Goal: Transaction & Acquisition: Purchase product/service

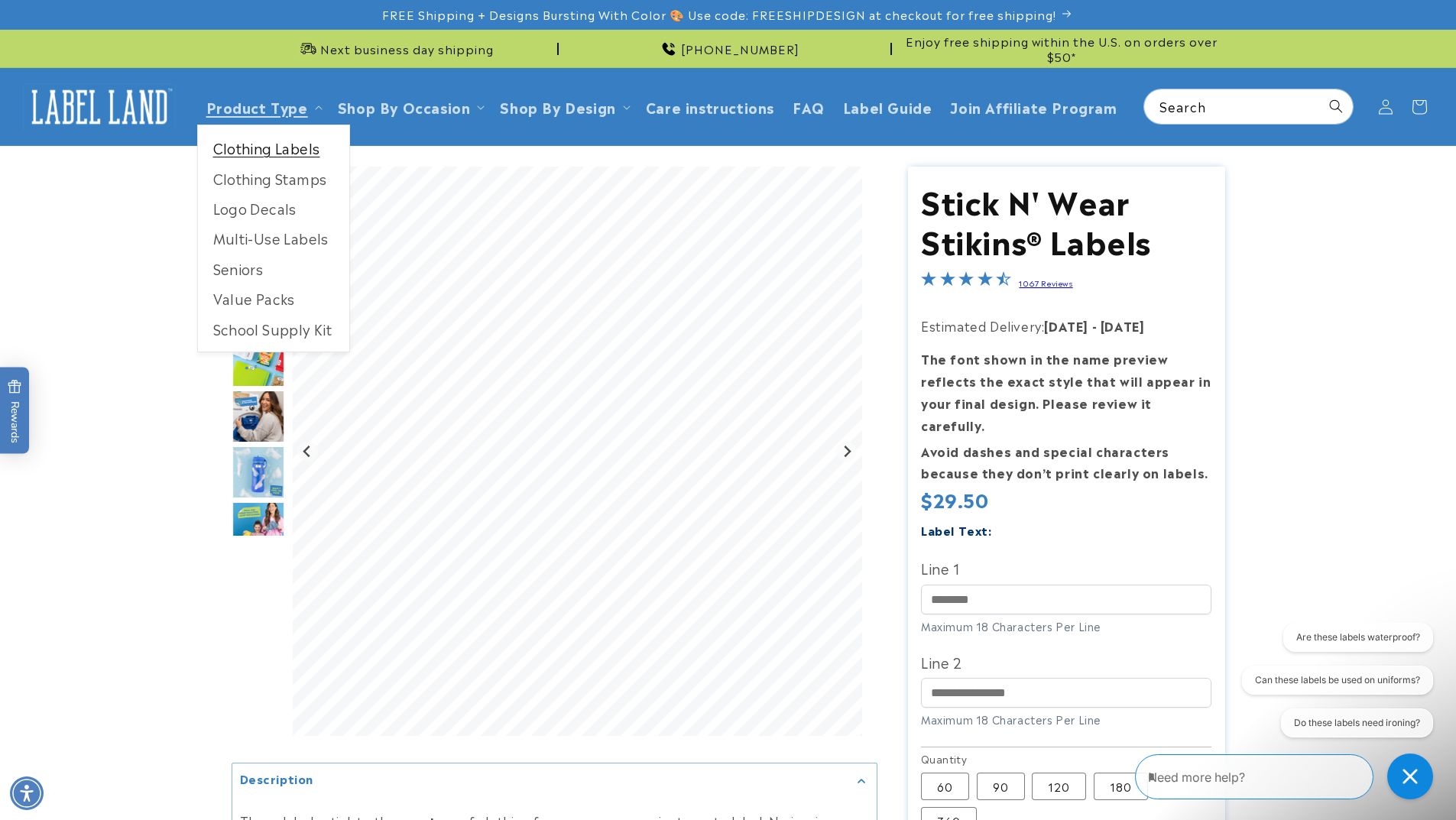
click at [272, 148] on link "Clothing Labels" at bounding box center [274, 147] width 151 height 30
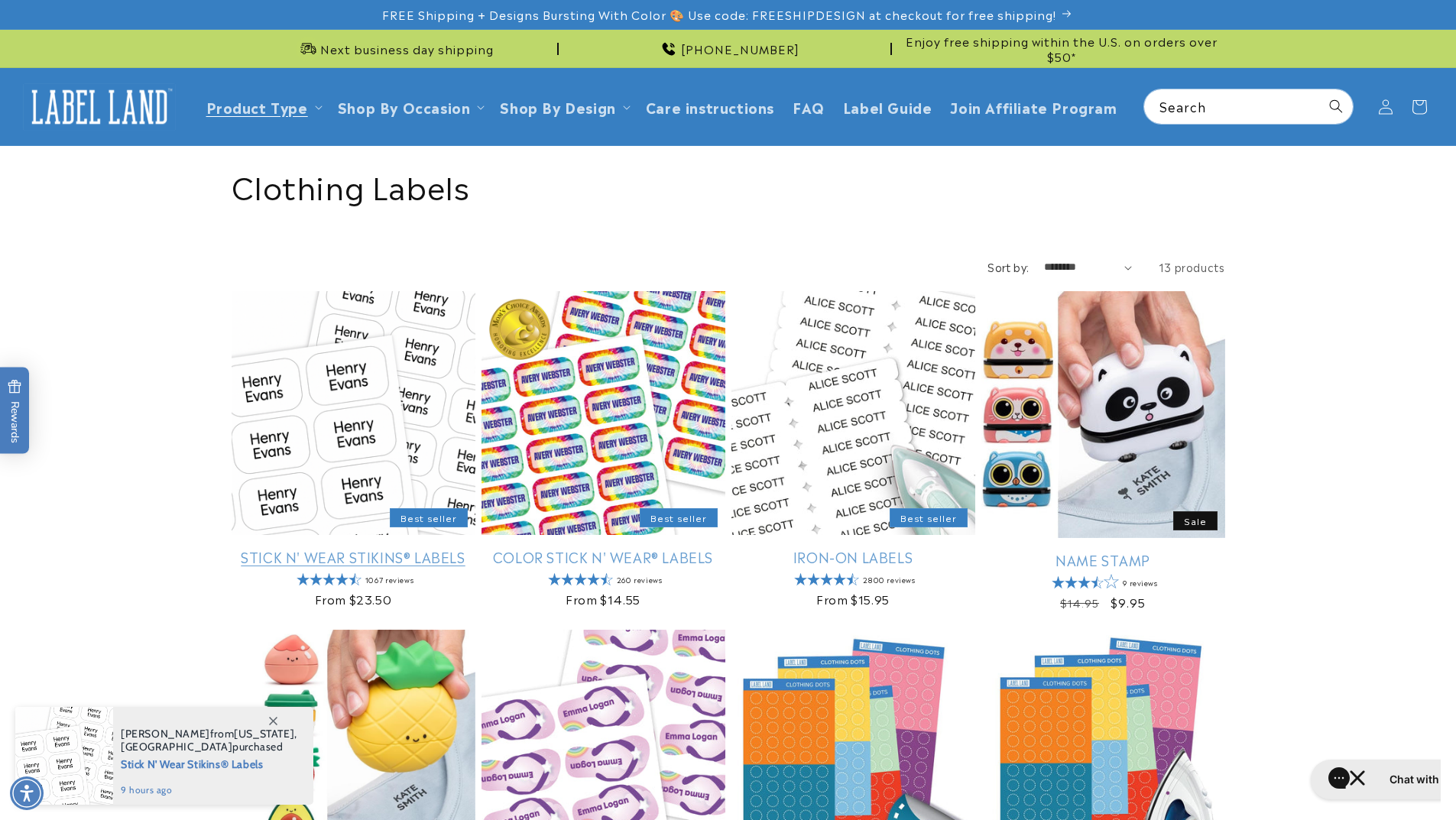
click at [319, 548] on link "Stick N' Wear Stikins® Labels" at bounding box center [353, 557] width 244 height 17
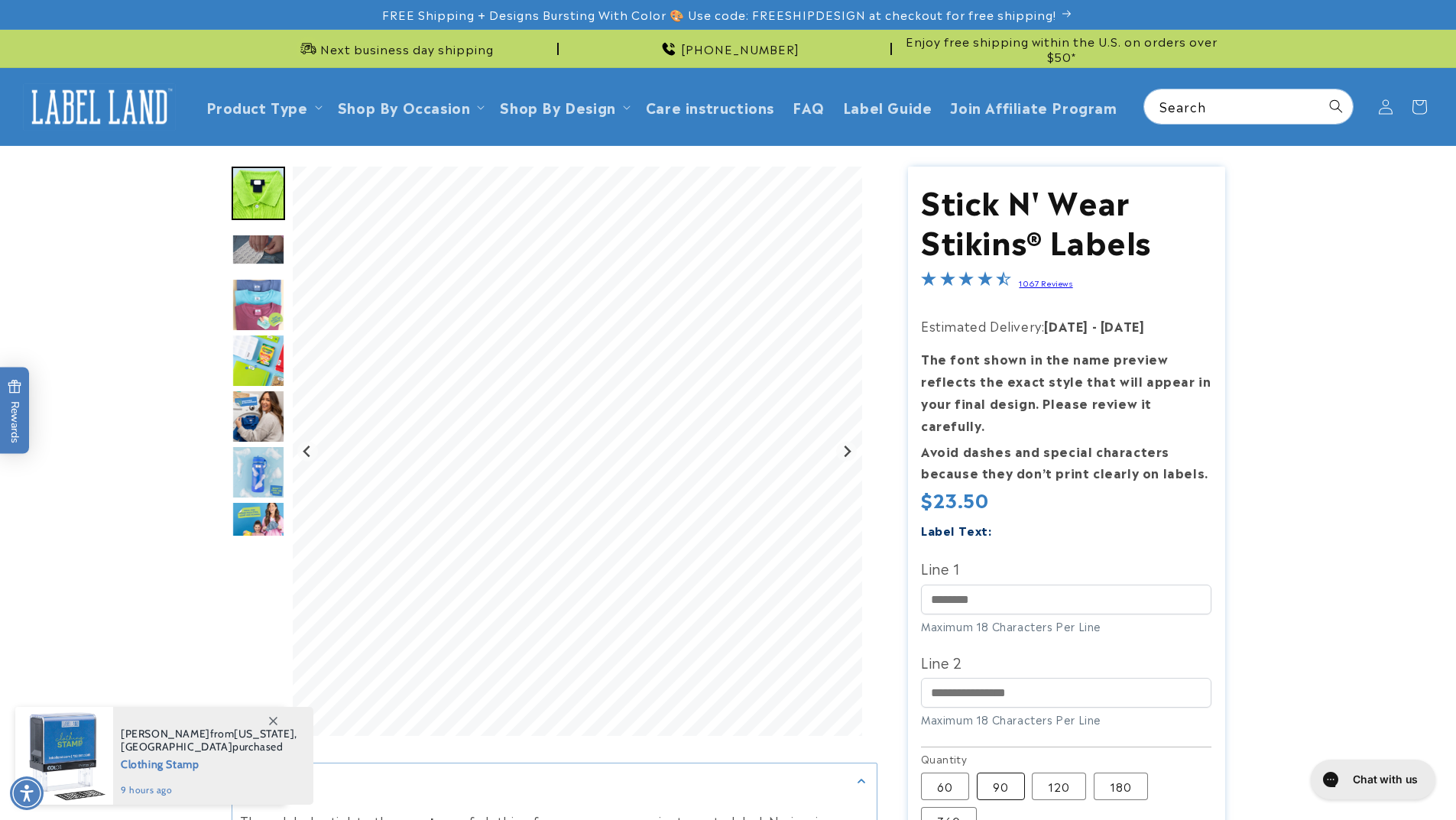
click at [999, 773] on label "90 Variant sold out or unavailable" at bounding box center [1001, 786] width 48 height 27
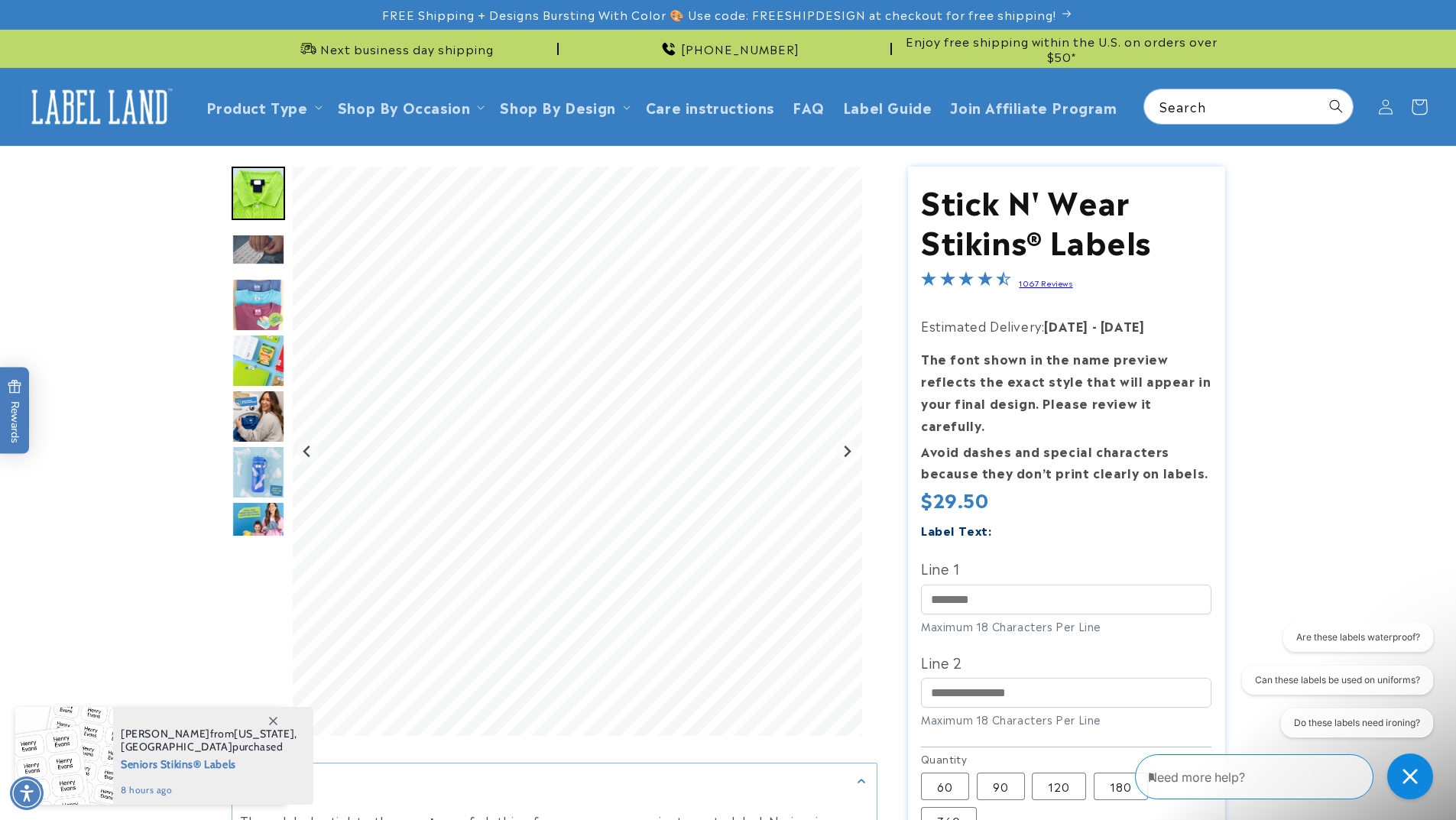
click at [1425, 105] on icon at bounding box center [1419, 106] width 36 height 36
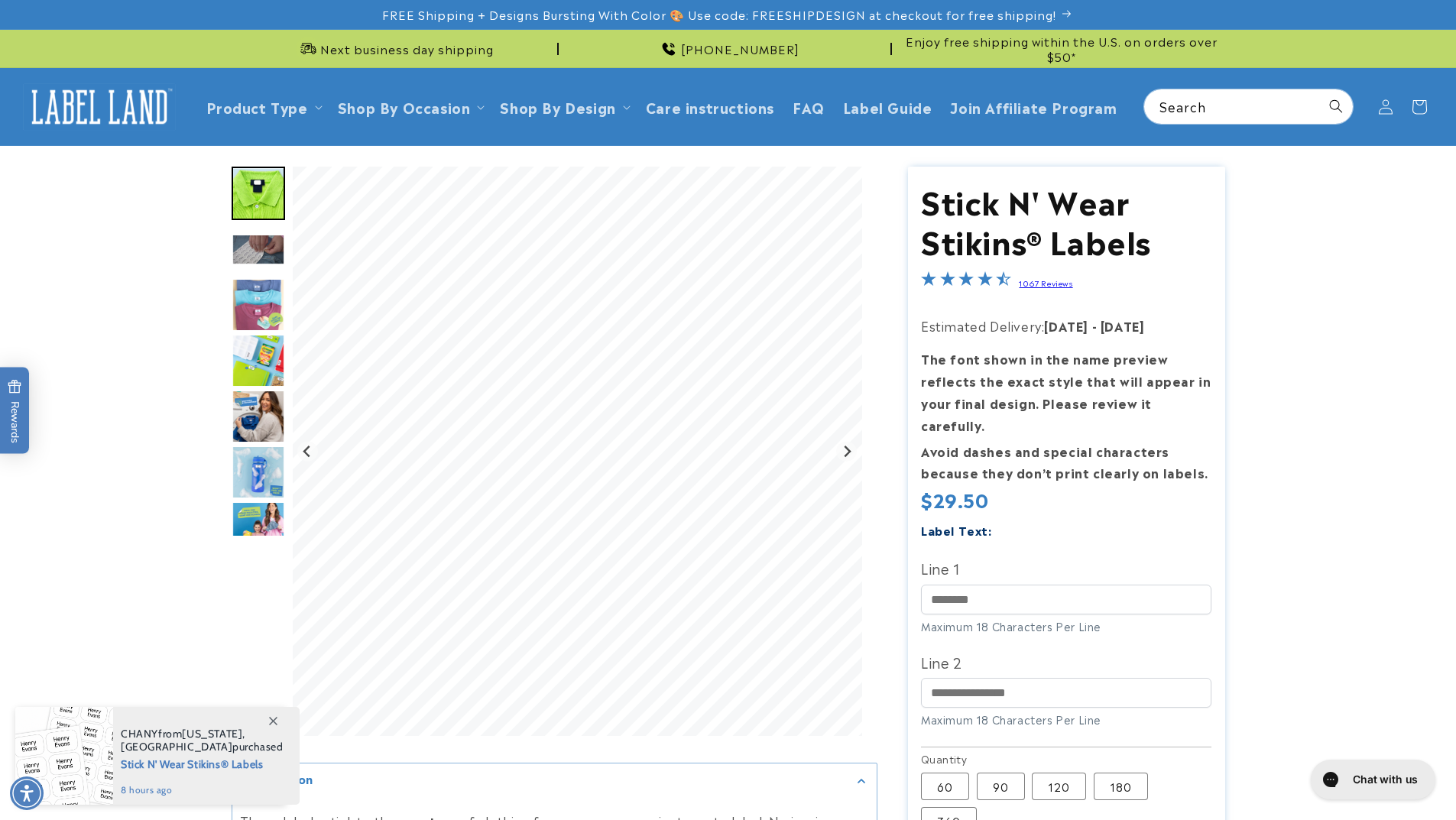
scroll to position [229, 0]
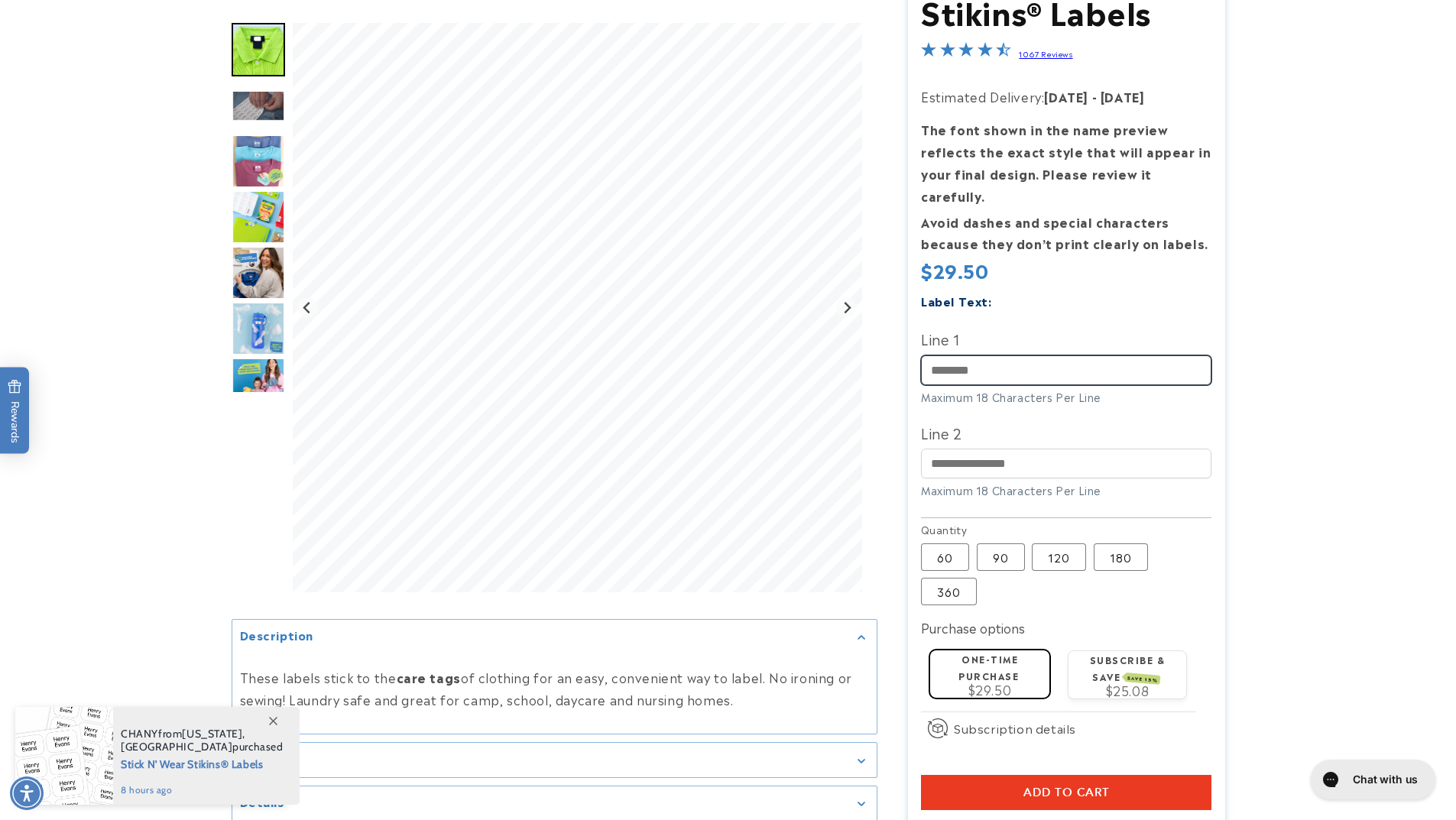
click at [977, 355] on input "Line 1" at bounding box center [1067, 370] width 290 height 30
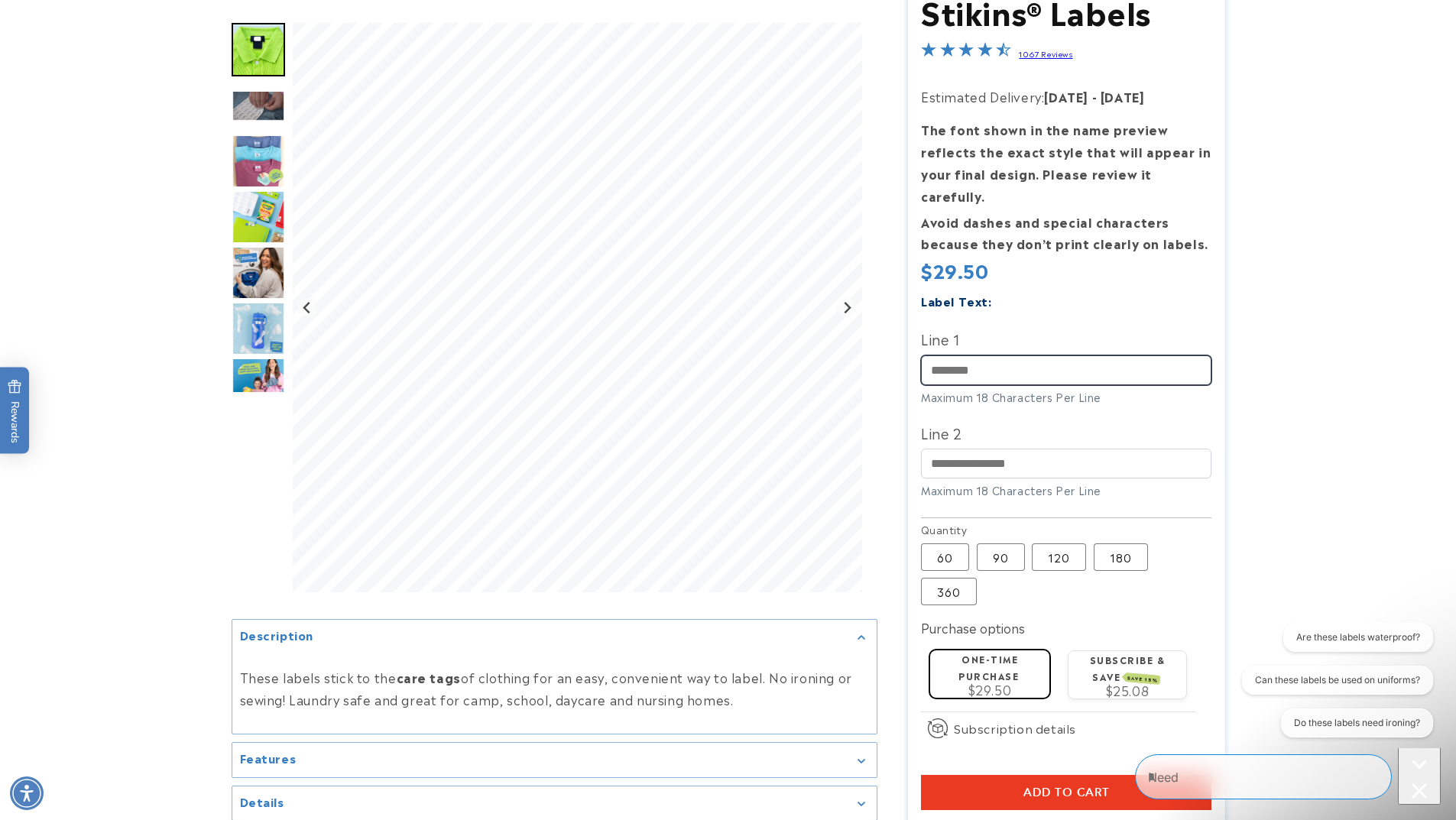
scroll to position [0, 0]
type input "******"
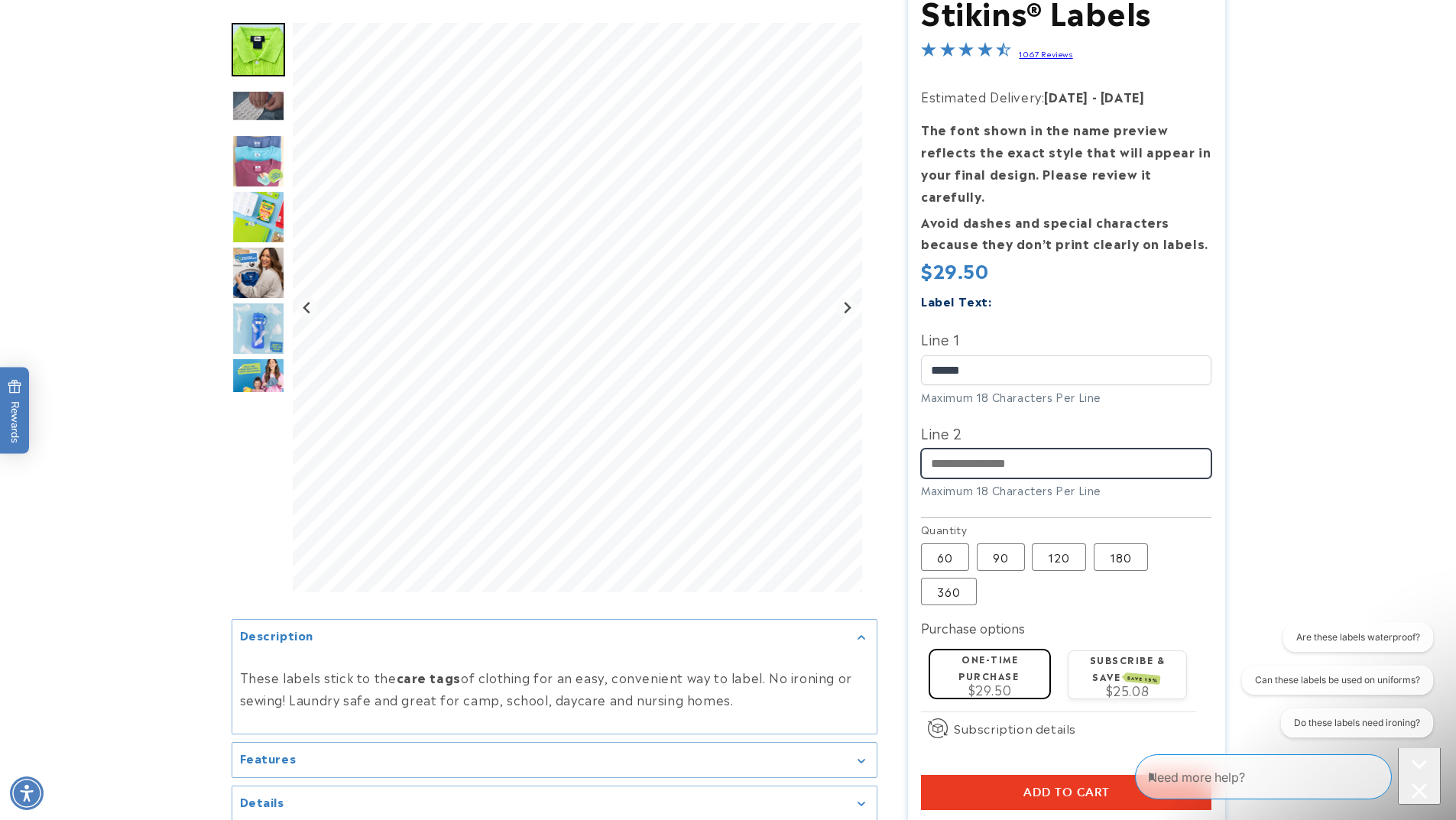
click at [976, 449] on input "Line 2" at bounding box center [1067, 464] width 290 height 30
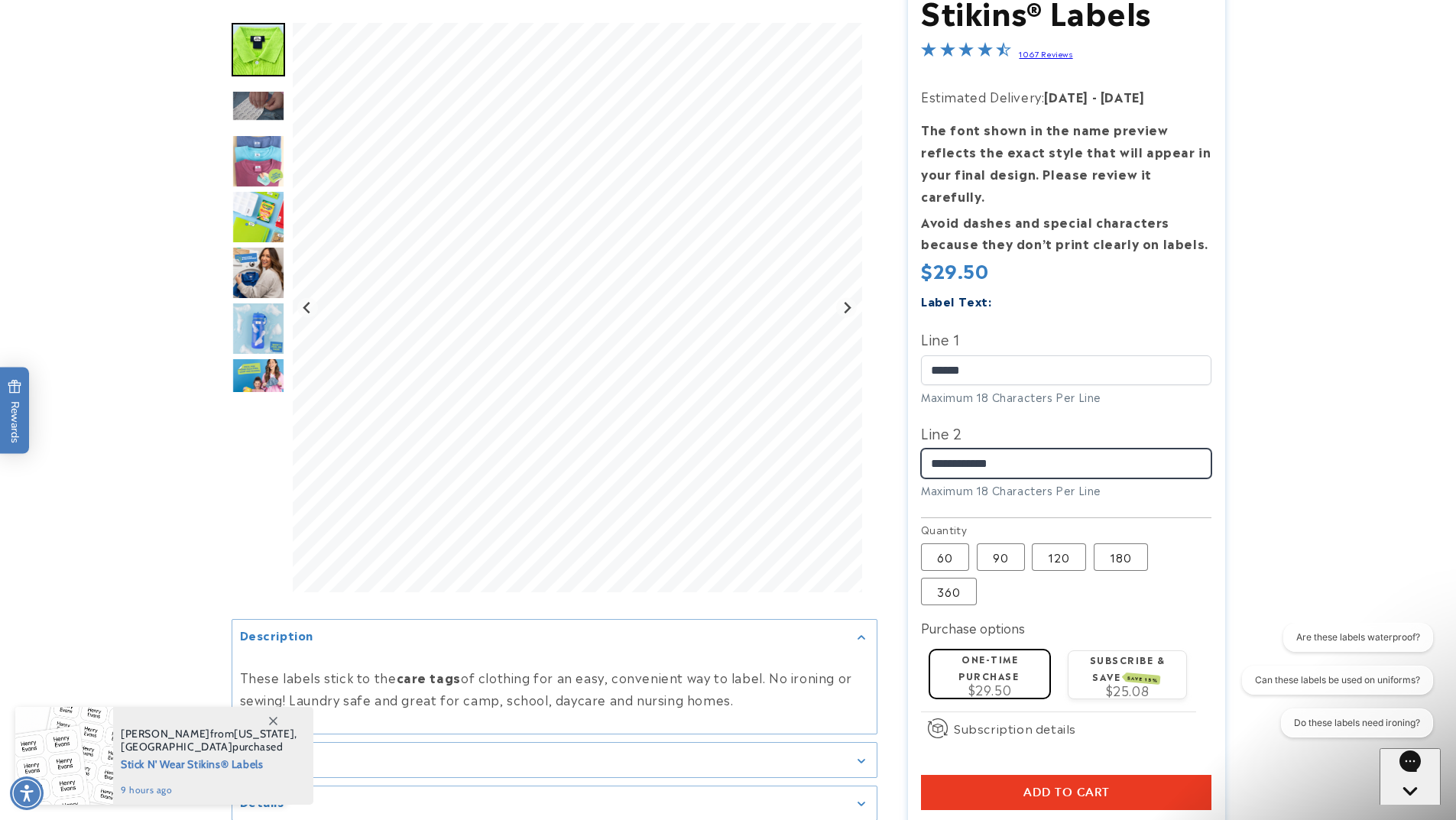
type input "**********"
click at [1204, 396] on div "**********" at bounding box center [1067, 402] width 290 height 224
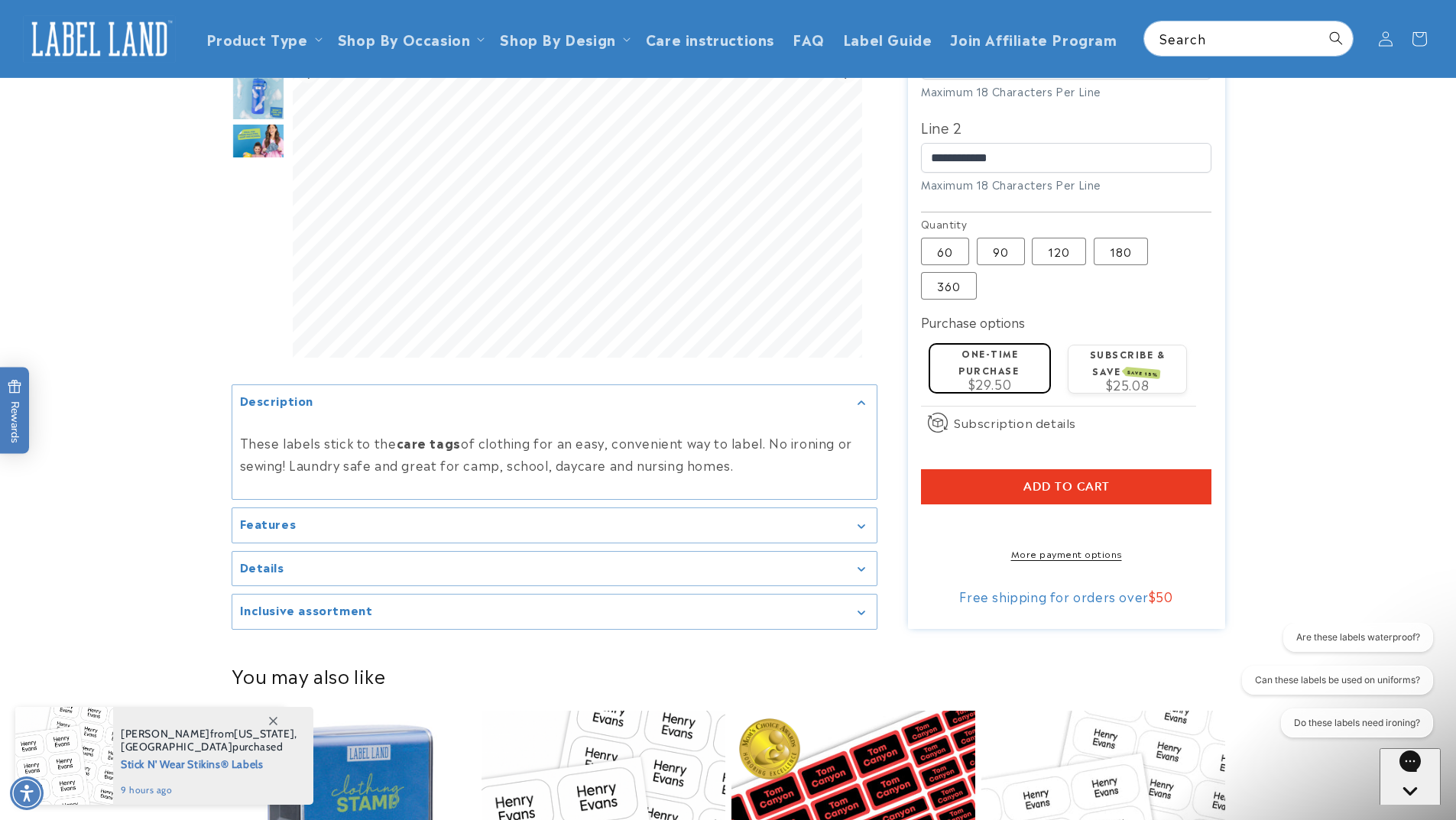
scroll to position [229, 0]
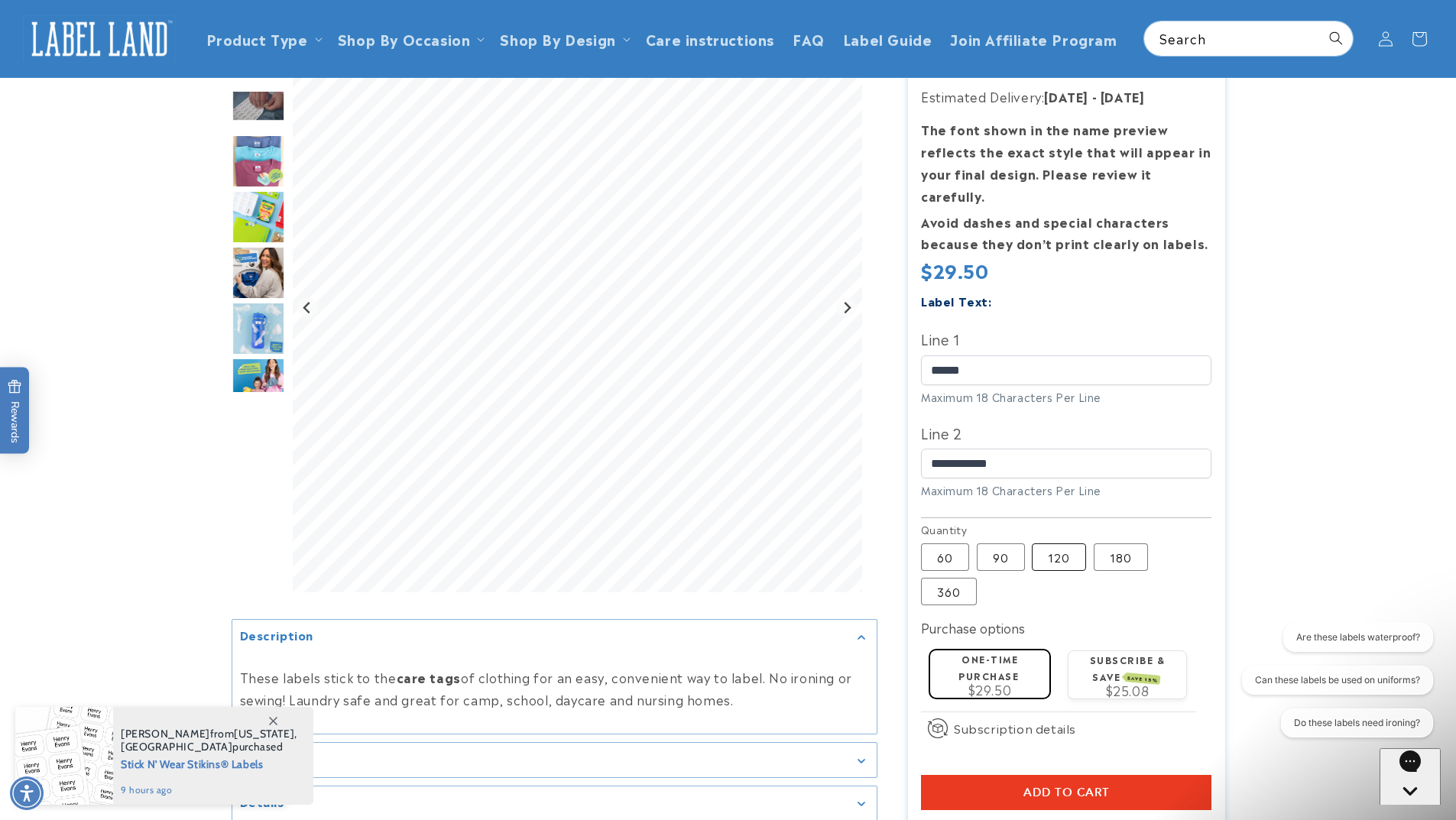
click at [1049, 544] on label "120 Variant sold out or unavailable" at bounding box center [1059, 558] width 54 height 27
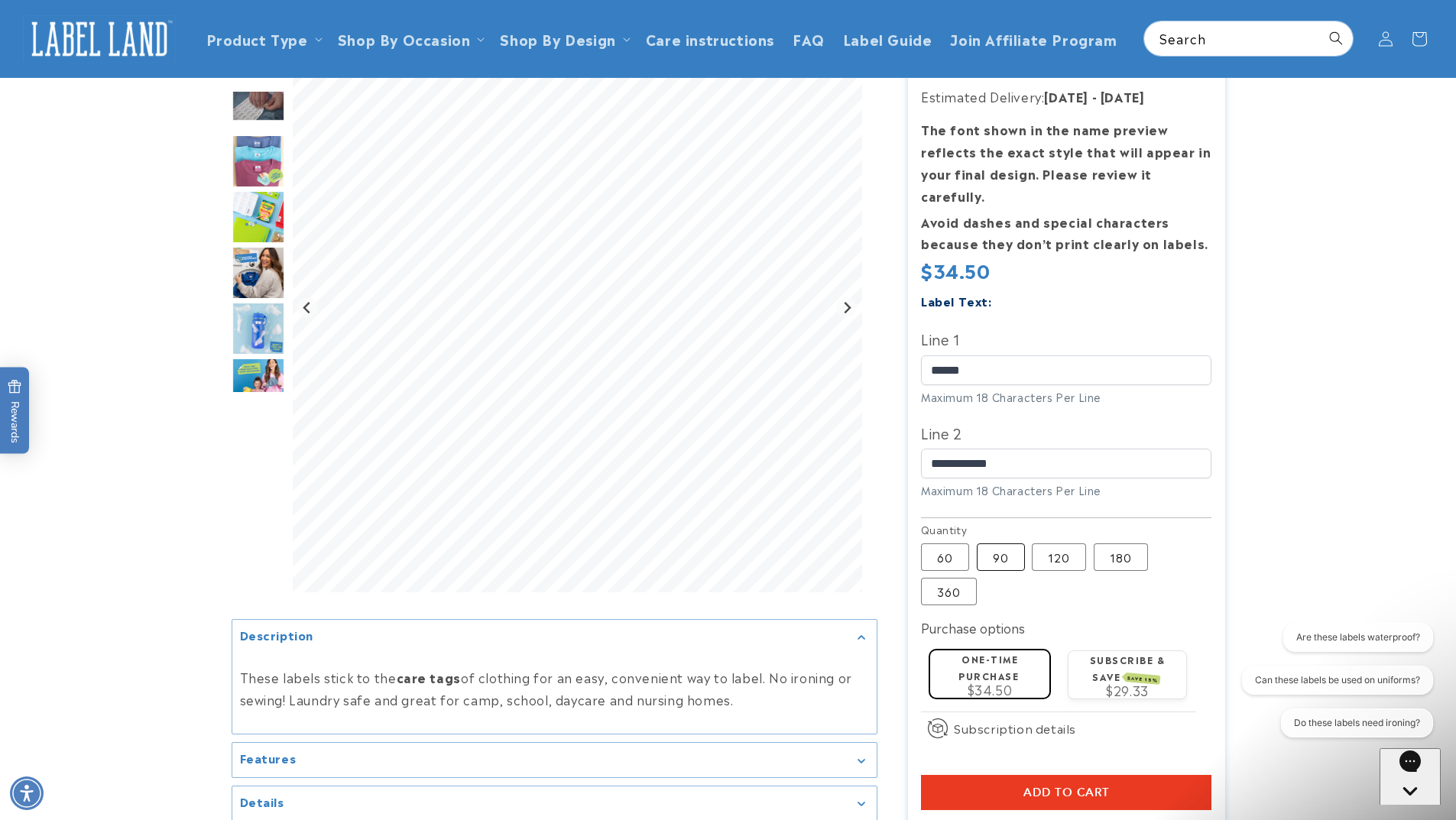
click at [1000, 544] on label "90 Variant sold out or unavailable" at bounding box center [1001, 558] width 48 height 27
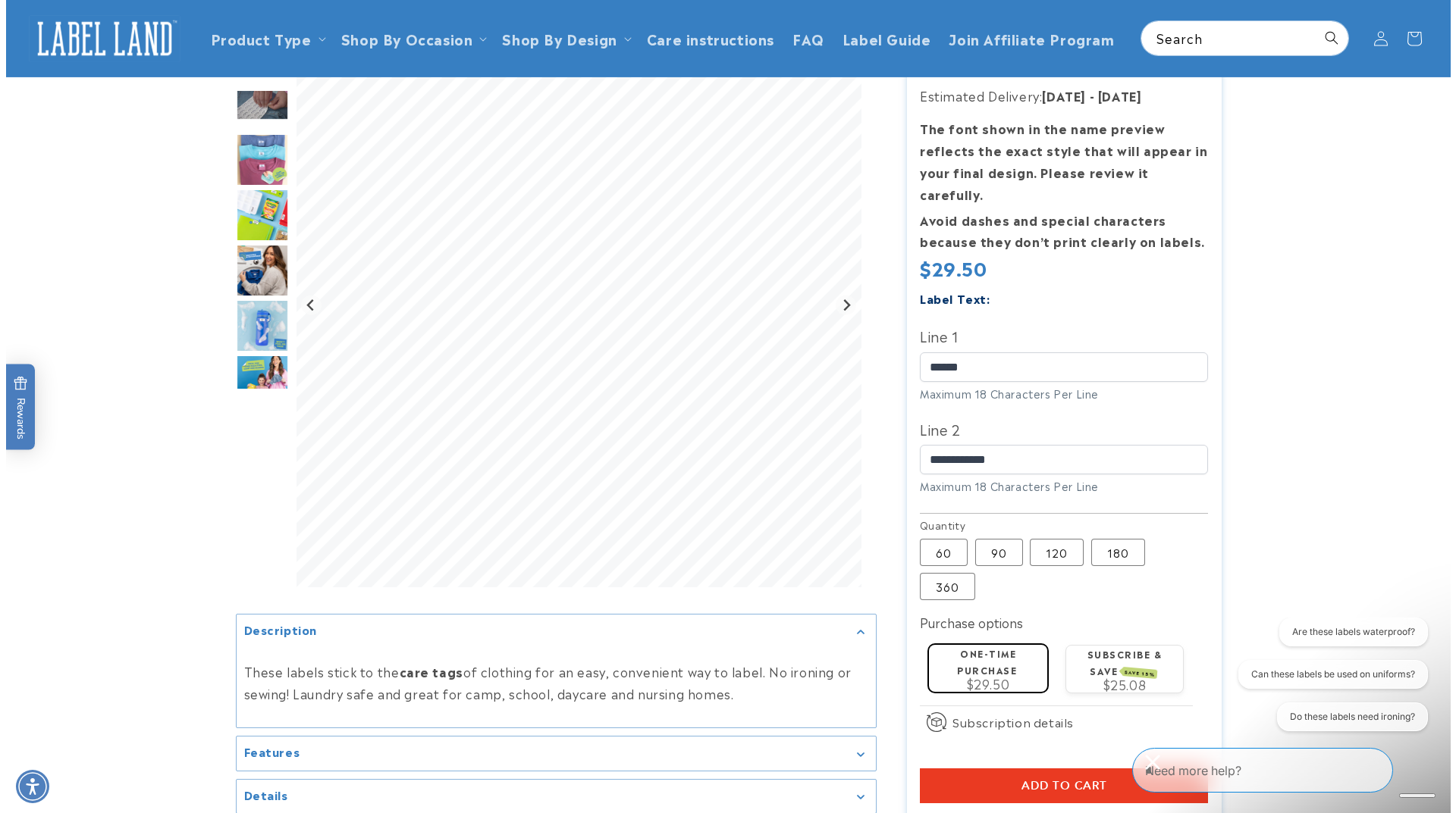
scroll to position [303, 0]
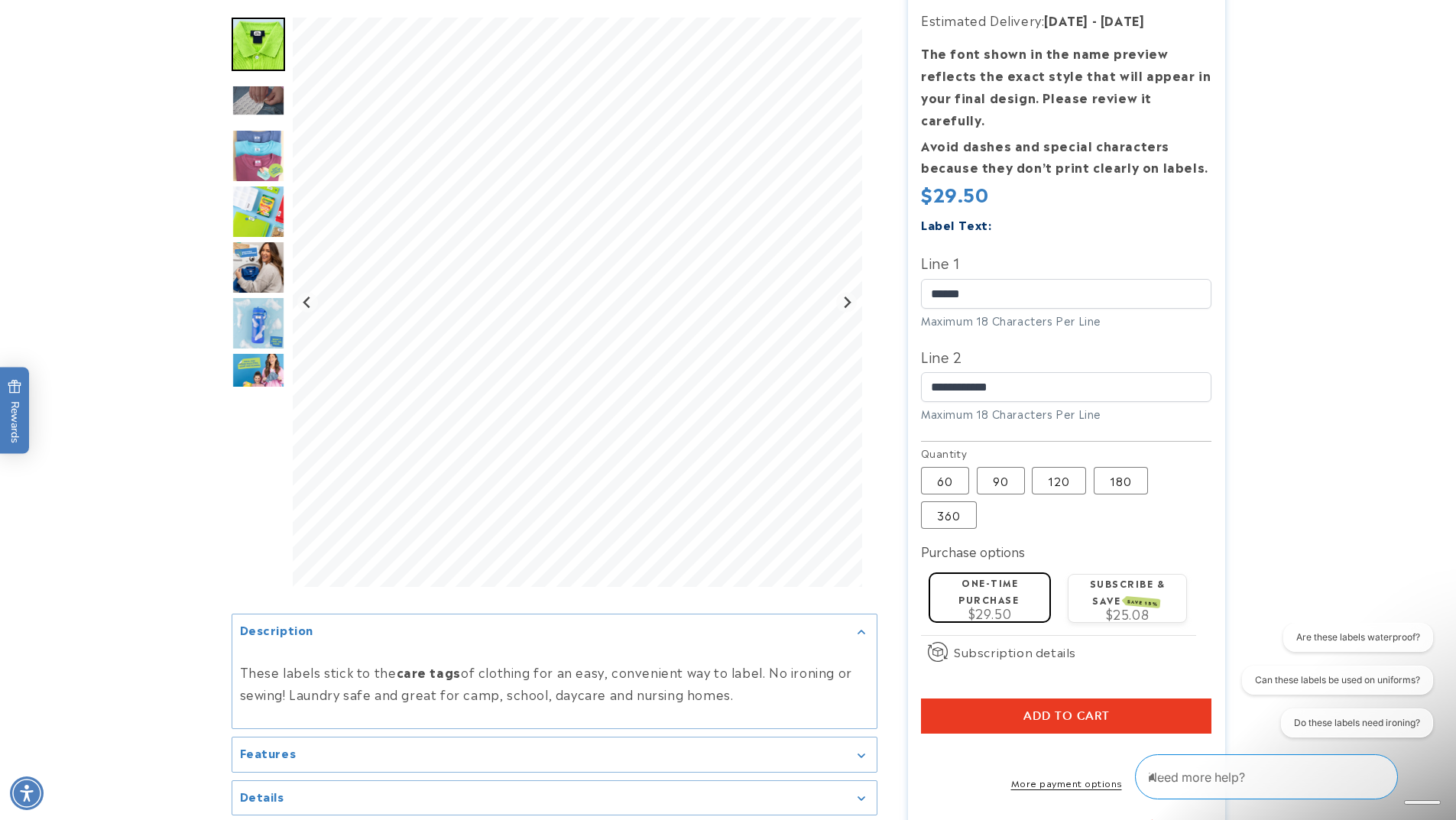
click at [1071, 710] on span "Add to cart" at bounding box center [1066, 716] width 86 height 14
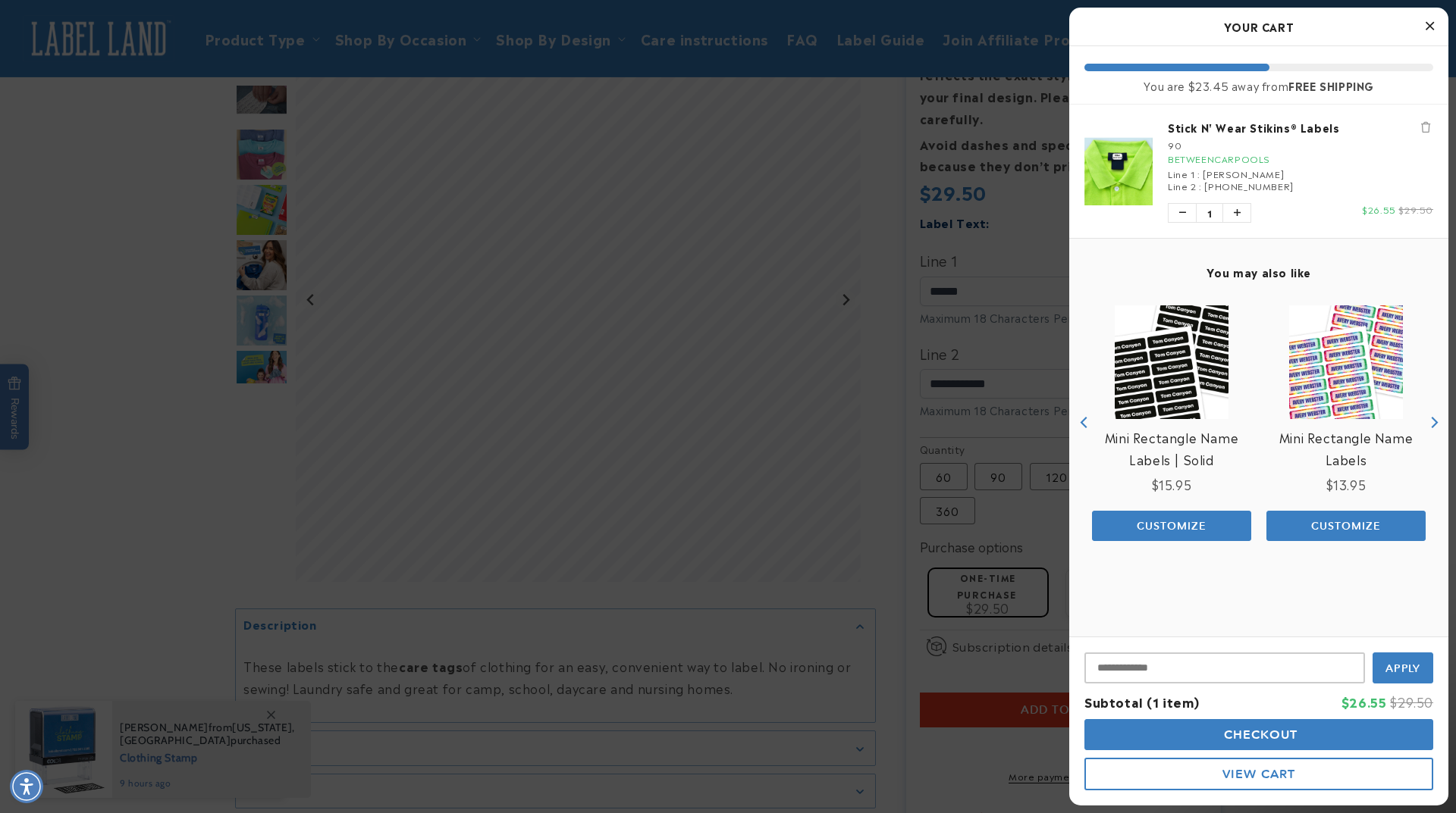
click at [1260, 730] on span "Checkout" at bounding box center [1259, 734] width 78 height 14
